Goal: Task Accomplishment & Management: Manage account settings

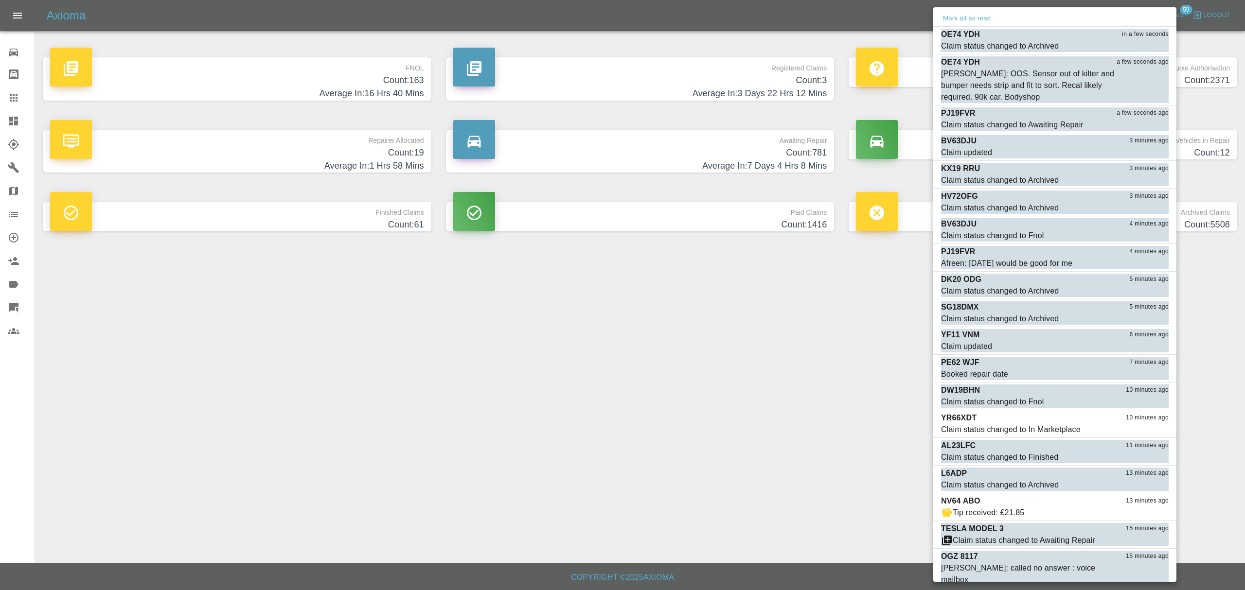
click at [966, 11] on div "Mark all as read" at bounding box center [1054, 19] width 243 height 16
click at [963, 16] on button "Mark all as read" at bounding box center [967, 18] width 52 height 11
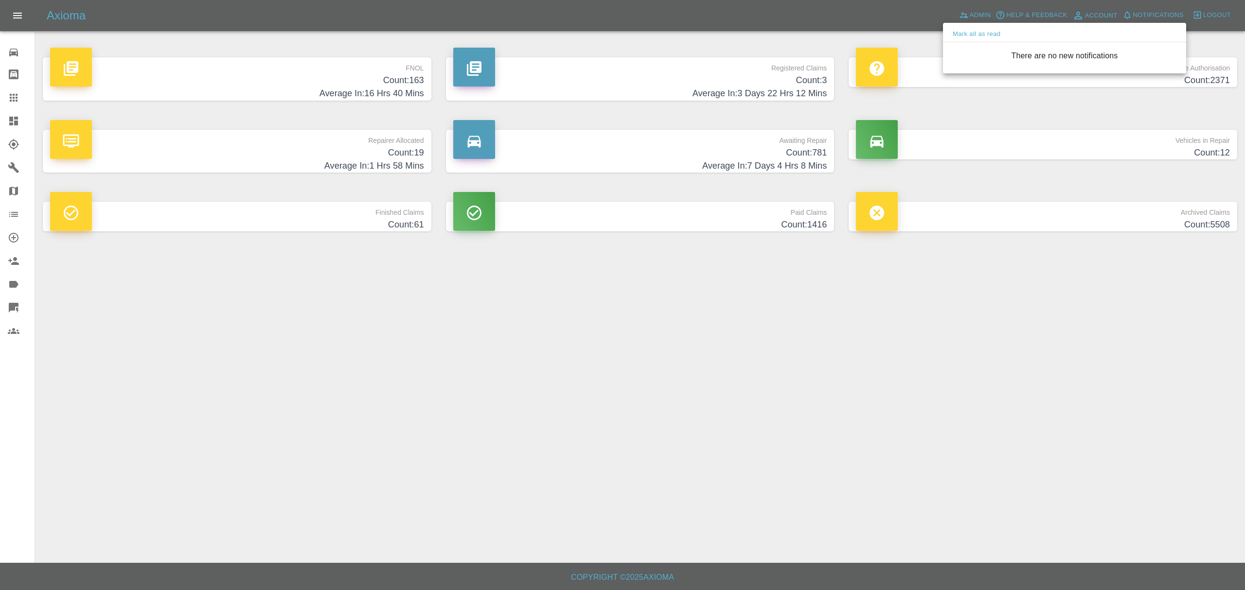
click at [773, 377] on div at bounding box center [622, 295] width 1245 height 590
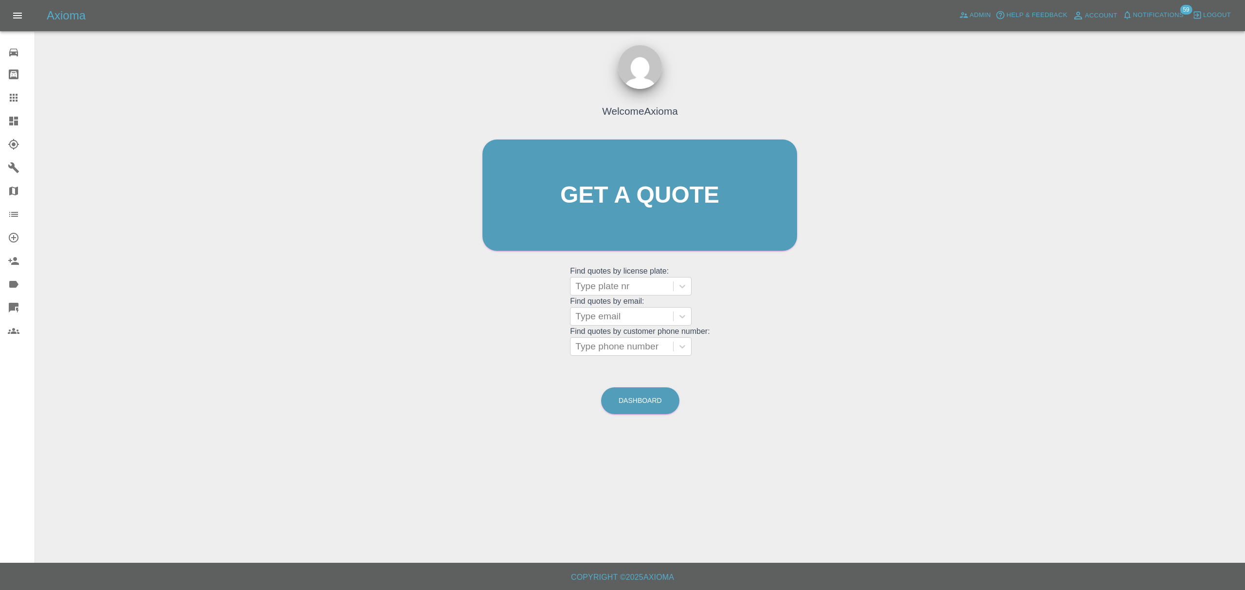
drag, startPoint x: 611, startPoint y: 313, endPoint x: 802, endPoint y: 334, distance: 191.7
click at [611, 313] on div at bounding box center [621, 317] width 93 height 14
paste input "[PERSON_NAME] <[EMAIL_ADDRESS][DOMAIN_NAME]>"
type input "[EMAIL_ADDRESS][DOMAIN_NAME]"
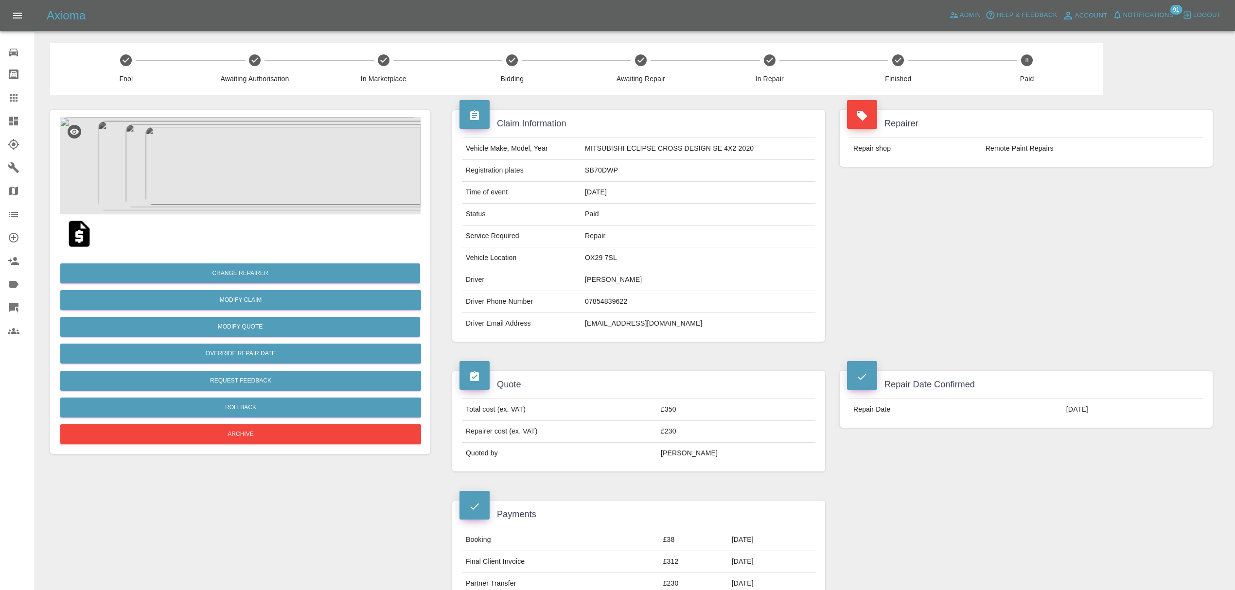
drag, startPoint x: 12, startPoint y: 116, endPoint x: 32, endPoint y: 120, distance: 19.8
click at [12, 116] on icon at bounding box center [14, 121] width 12 height 12
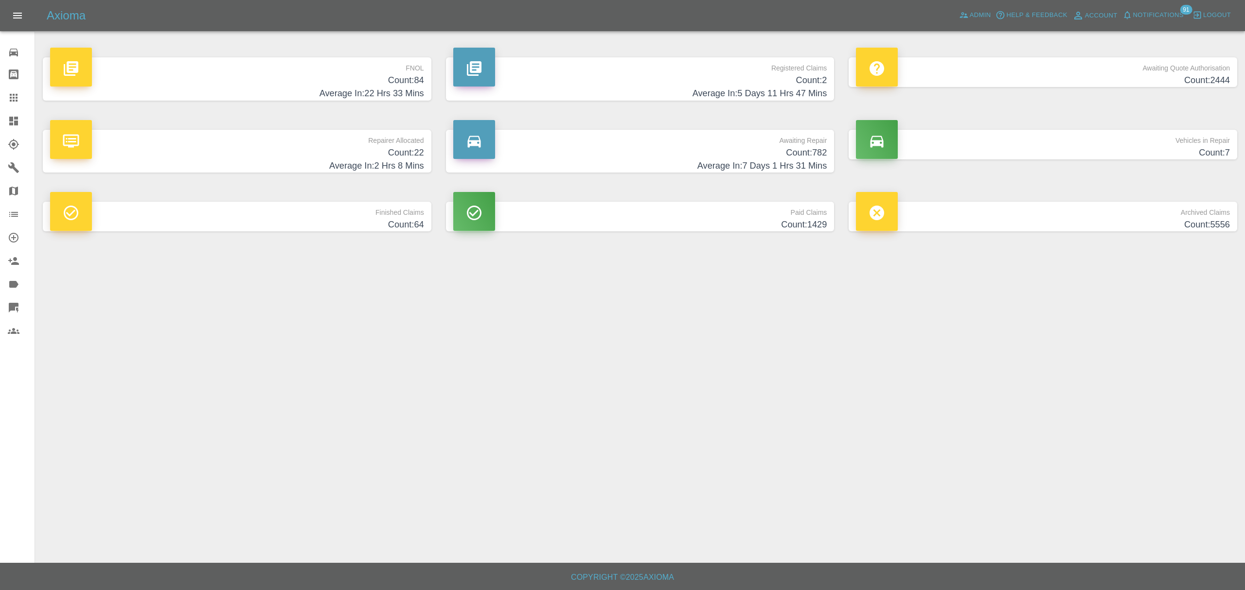
click at [1150, 15] on span "Notifications" at bounding box center [1158, 15] width 51 height 11
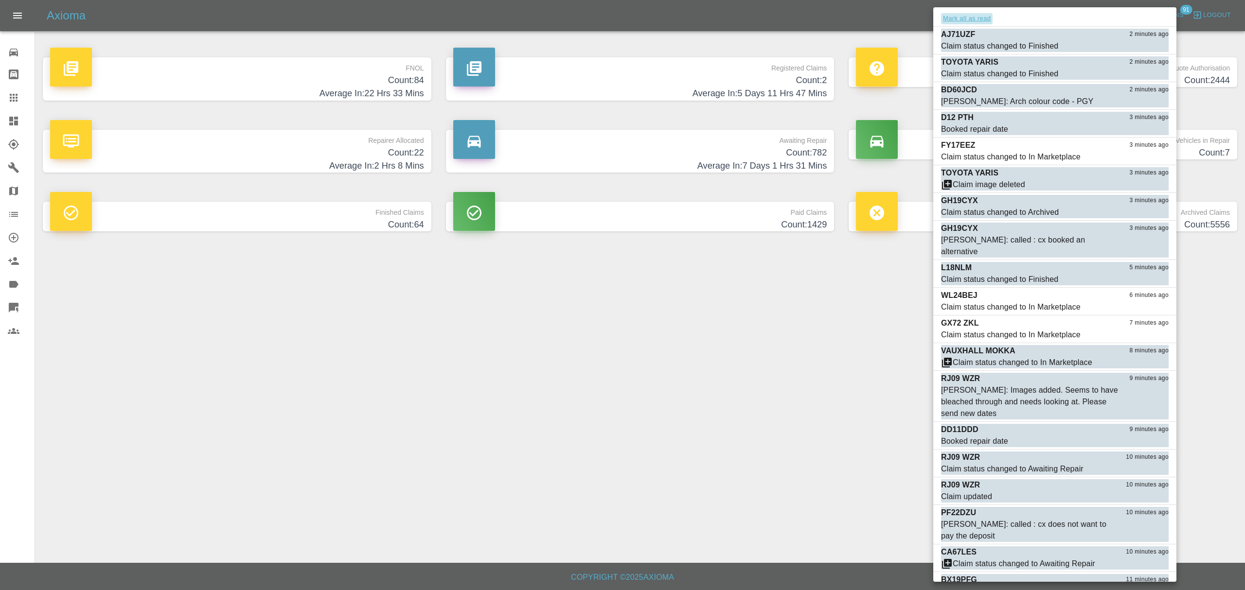
click at [960, 22] on button "Mark all as read" at bounding box center [967, 18] width 52 height 11
